Goal: Information Seeking & Learning: Find contact information

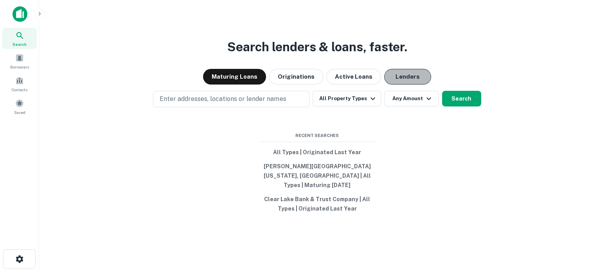
click at [399, 81] on button "Lenders" at bounding box center [407, 77] width 47 height 16
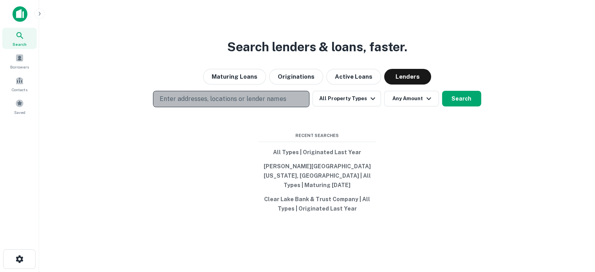
click at [245, 102] on p "Enter addresses, locations or lender names" at bounding box center [223, 98] width 126 height 9
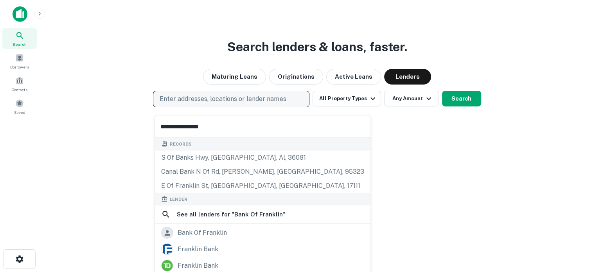
type input "**********"
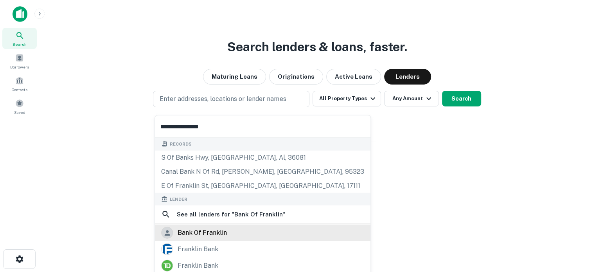
click at [208, 232] on div "bank of franklin" at bounding box center [202, 233] width 49 height 12
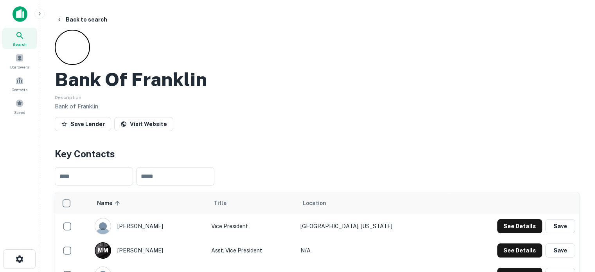
click at [23, 38] on icon at bounding box center [19, 35] width 9 height 9
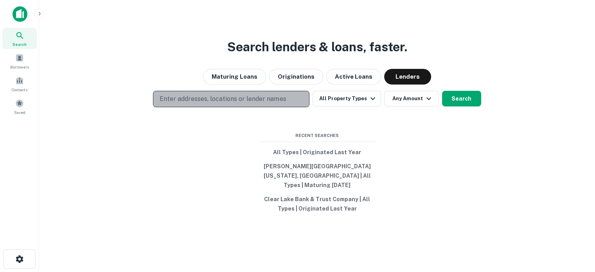
click at [217, 103] on p "Enter addresses, locations or lender names" at bounding box center [223, 98] width 126 height 9
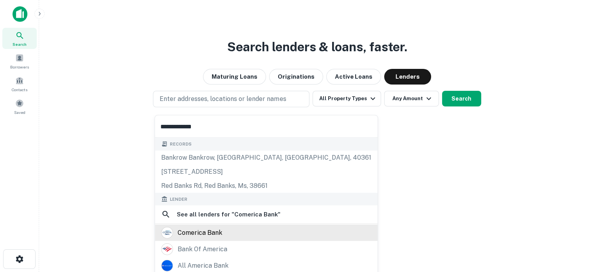
type input "**********"
click at [197, 236] on div "comerica bank" at bounding box center [200, 233] width 45 height 12
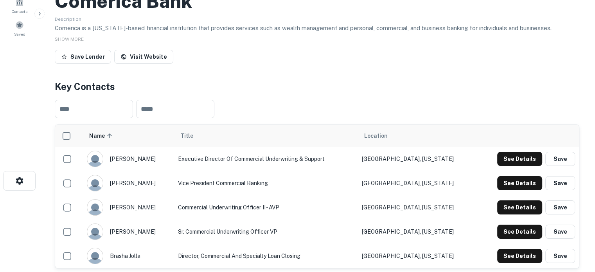
scroll to position [156, 0]
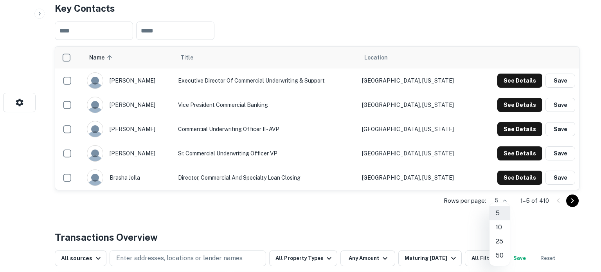
click at [499, 253] on li "50" at bounding box center [499, 255] width 20 height 14
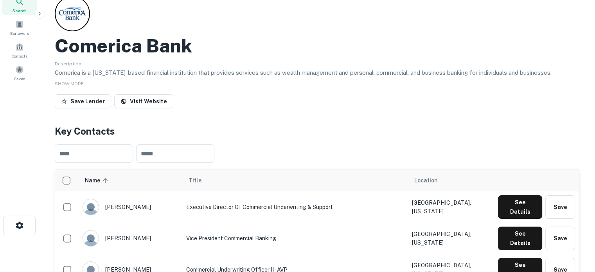
scroll to position [0, 0]
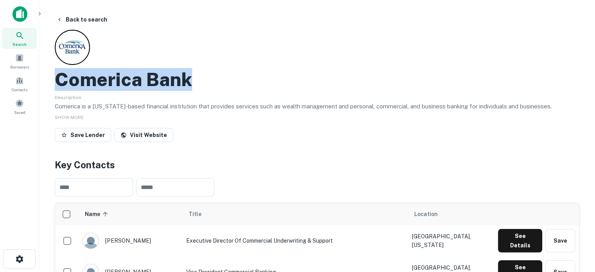
drag, startPoint x: 61, startPoint y: 79, endPoint x: 221, endPoint y: 82, distance: 159.3
click at [221, 82] on div "Comerica Bank" at bounding box center [317, 79] width 525 height 23
copy h2 "Comerica Bank"
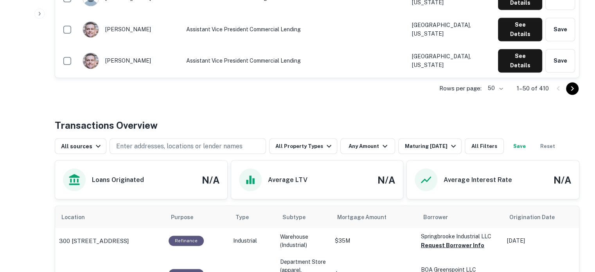
scroll to position [1330, 0]
